Goal: Task Accomplishment & Management: Manage account settings

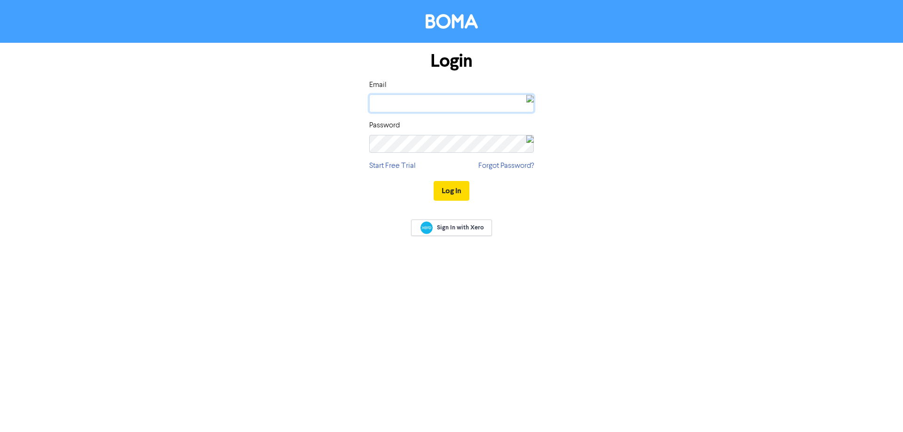
click at [415, 105] on input "email" at bounding box center [451, 104] width 165 height 18
type input "[PERSON_NAME][EMAIL_ADDRESS][DOMAIN_NAME]"
click at [450, 190] on button "Log In" at bounding box center [452, 191] width 36 height 20
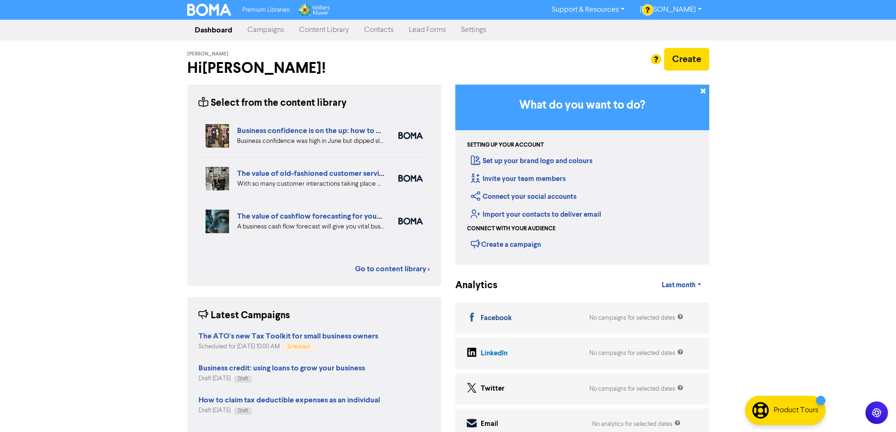
click at [329, 30] on link "Content Library" at bounding box center [324, 30] width 65 height 19
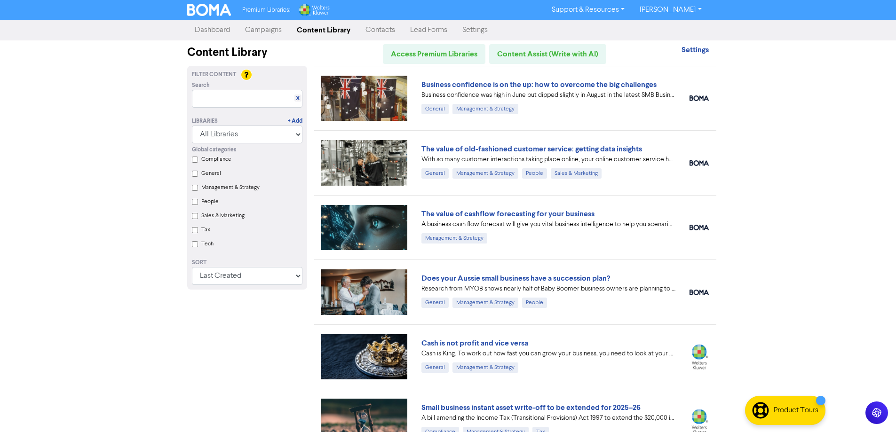
click at [682, 12] on link "[PERSON_NAME]" at bounding box center [670, 9] width 77 height 15
click at [672, 30] on button "Log Out" at bounding box center [670, 28] width 74 height 11
